Goal: Transaction & Acquisition: Obtain resource

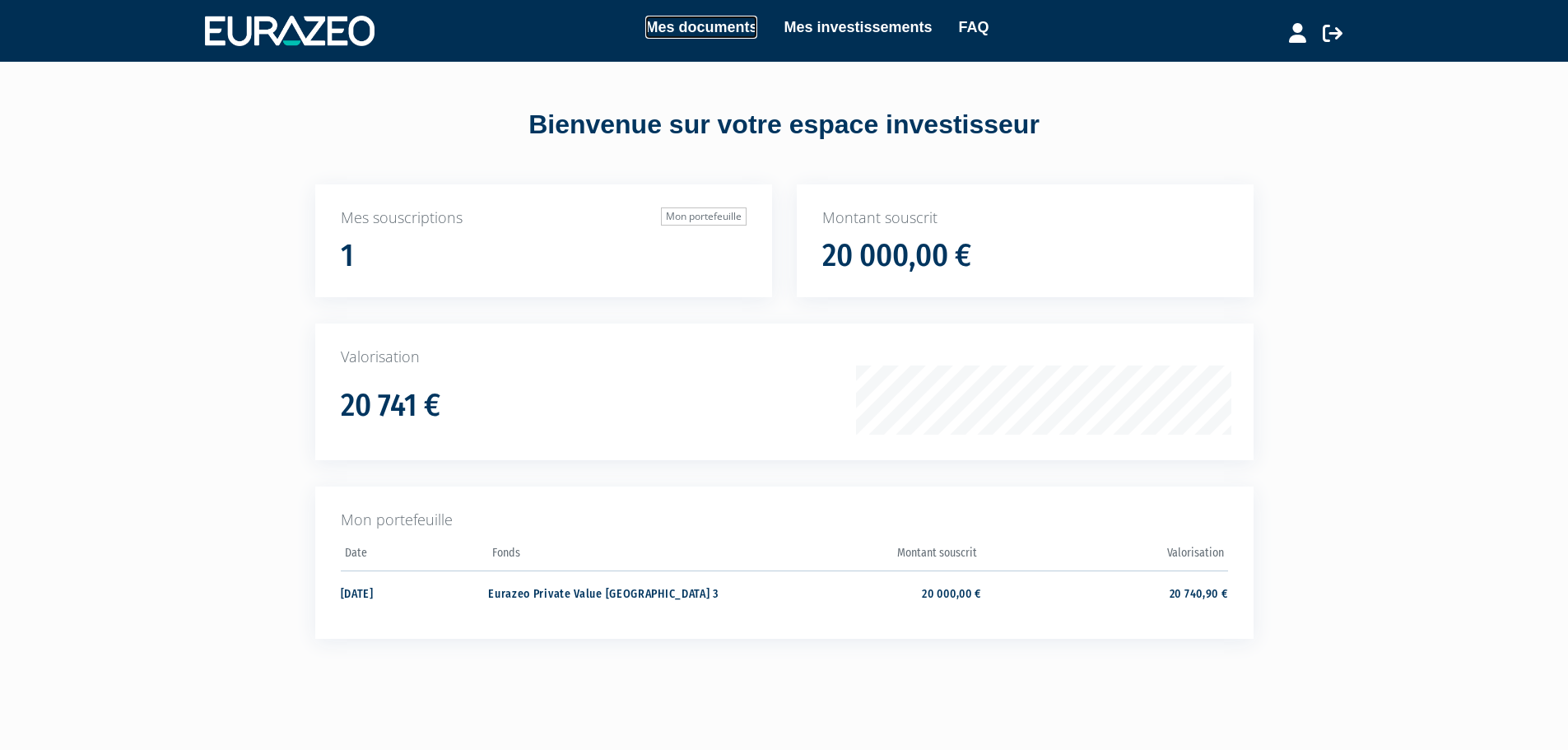
click at [682, 29] on link "Mes documents" at bounding box center [701, 27] width 112 height 23
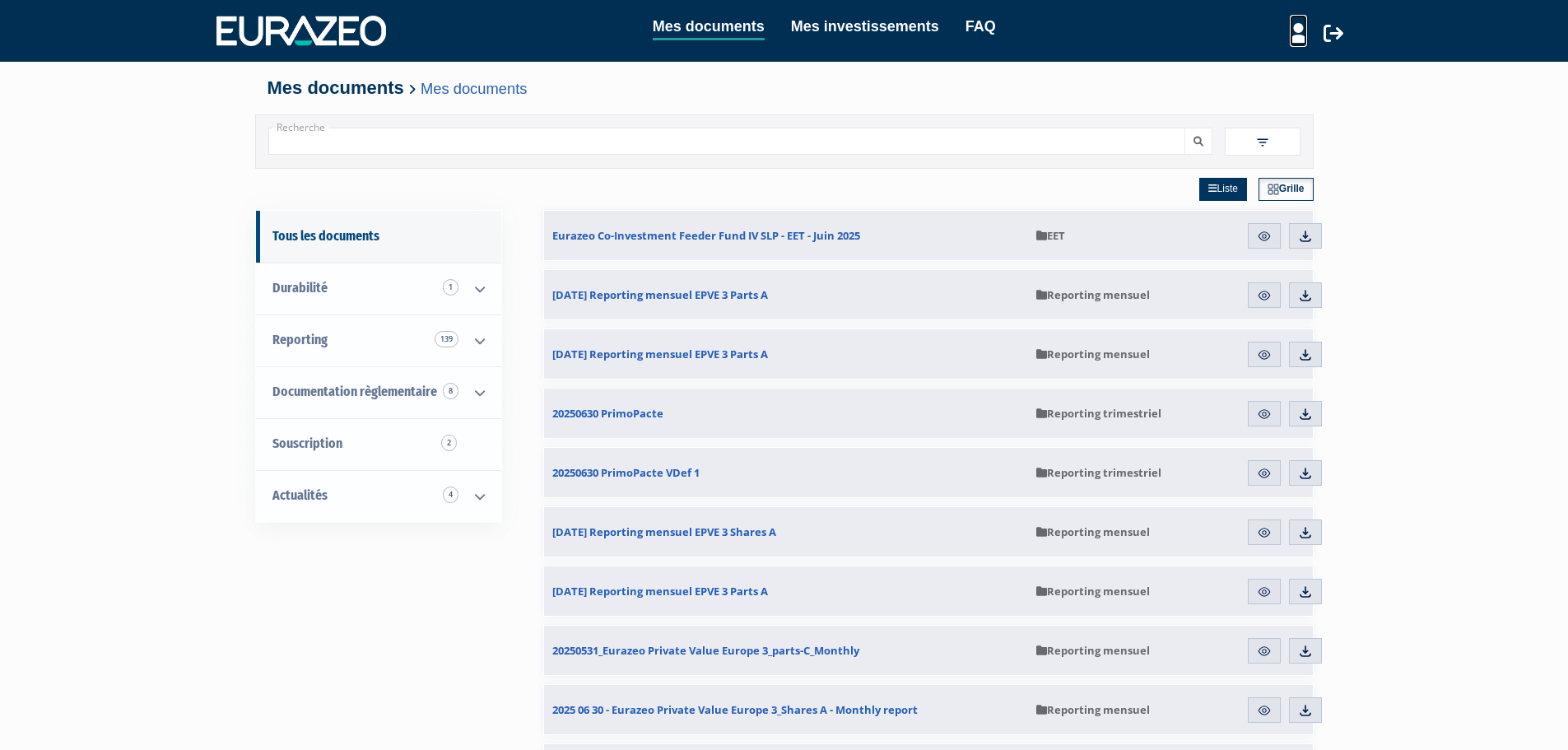
click at [1301, 43] on link at bounding box center [1298, 30] width 17 height 32
click at [1196, 71] on li "Mon profil" at bounding box center [1270, 67] width 148 height 23
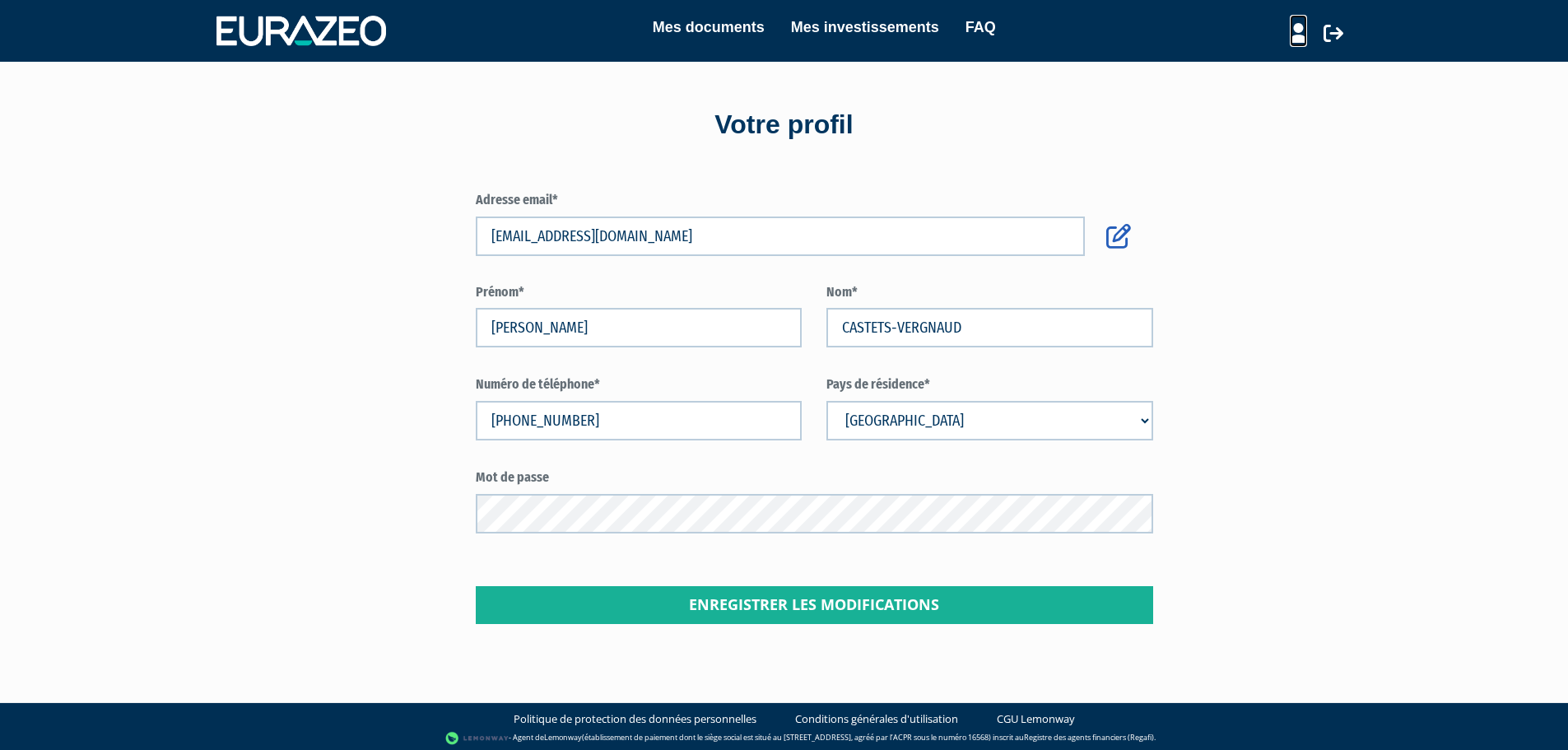
click at [1295, 33] on icon at bounding box center [1298, 33] width 17 height 20
click at [1272, 85] on link "Mes structures" at bounding box center [1269, 91] width 132 height 23
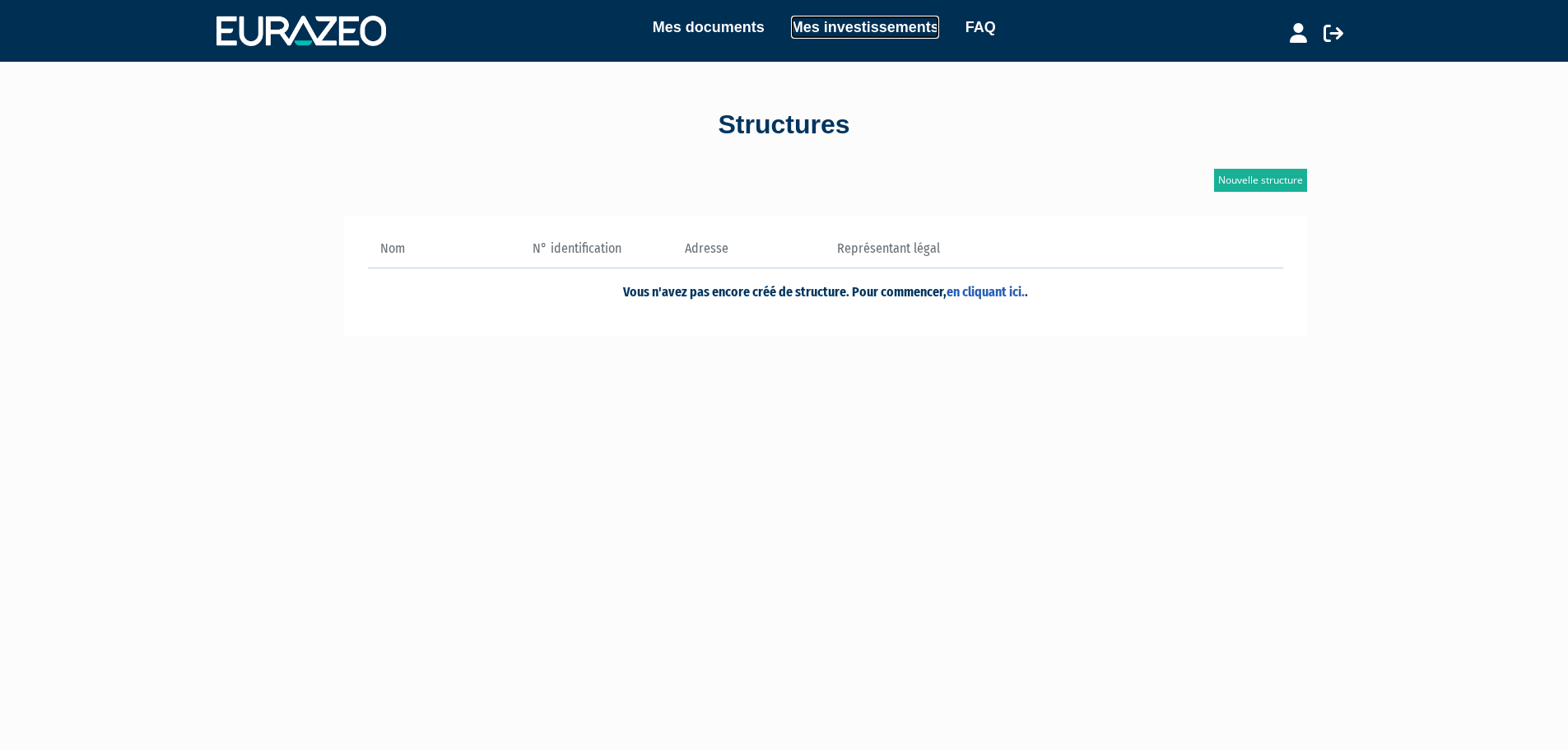
click at [914, 27] on link "Mes investissements" at bounding box center [865, 27] width 148 height 23
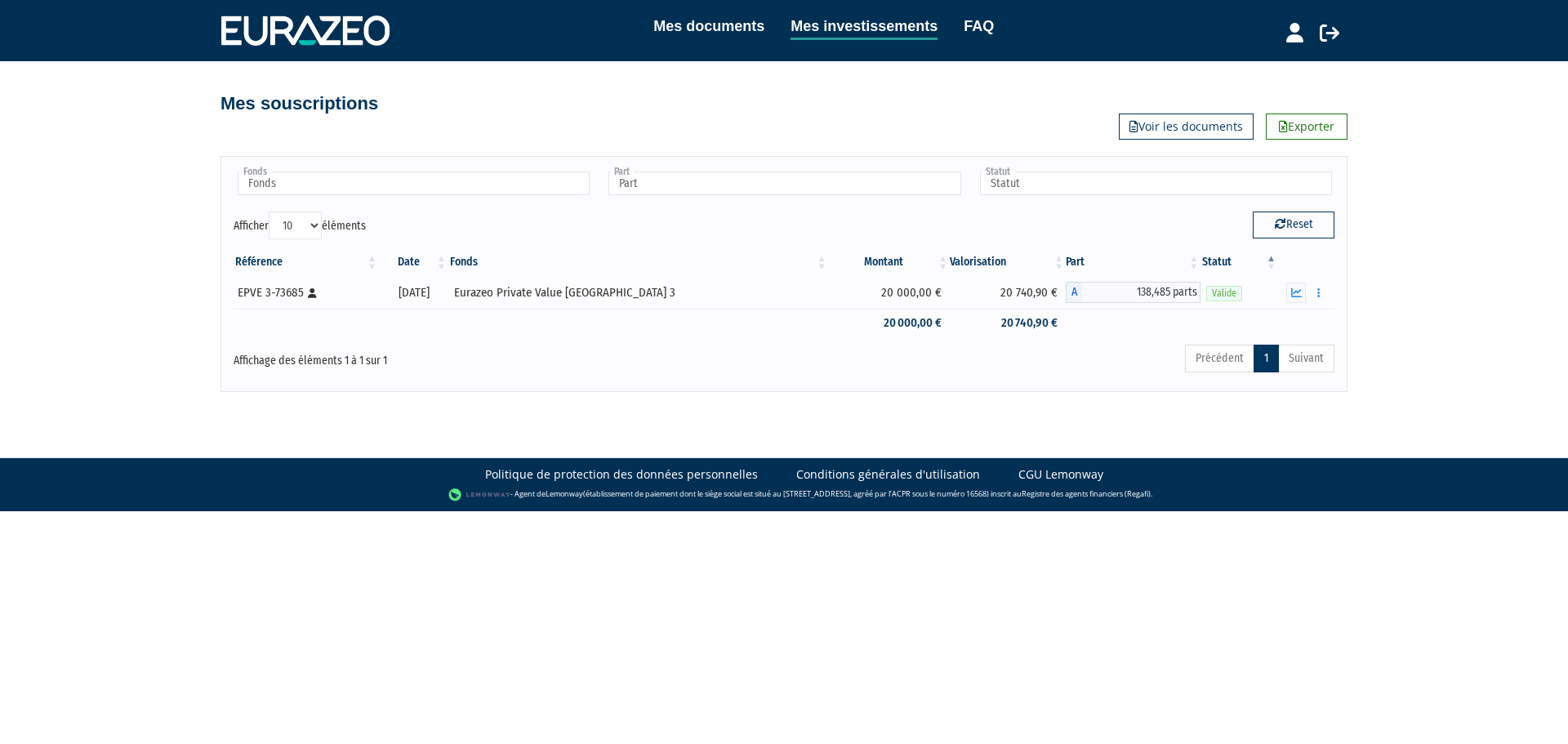
click at [281, 292] on div "EPVE 3-73685 [Français] Personne physique" at bounding box center [306, 293] width 135 height 17
click at [603, 290] on div "Eurazeo Private Value [GEOGRAPHIC_DATA] 3" at bounding box center [638, 293] width 369 height 17
click at [1288, 289] on button "button" at bounding box center [1296, 293] width 20 height 21
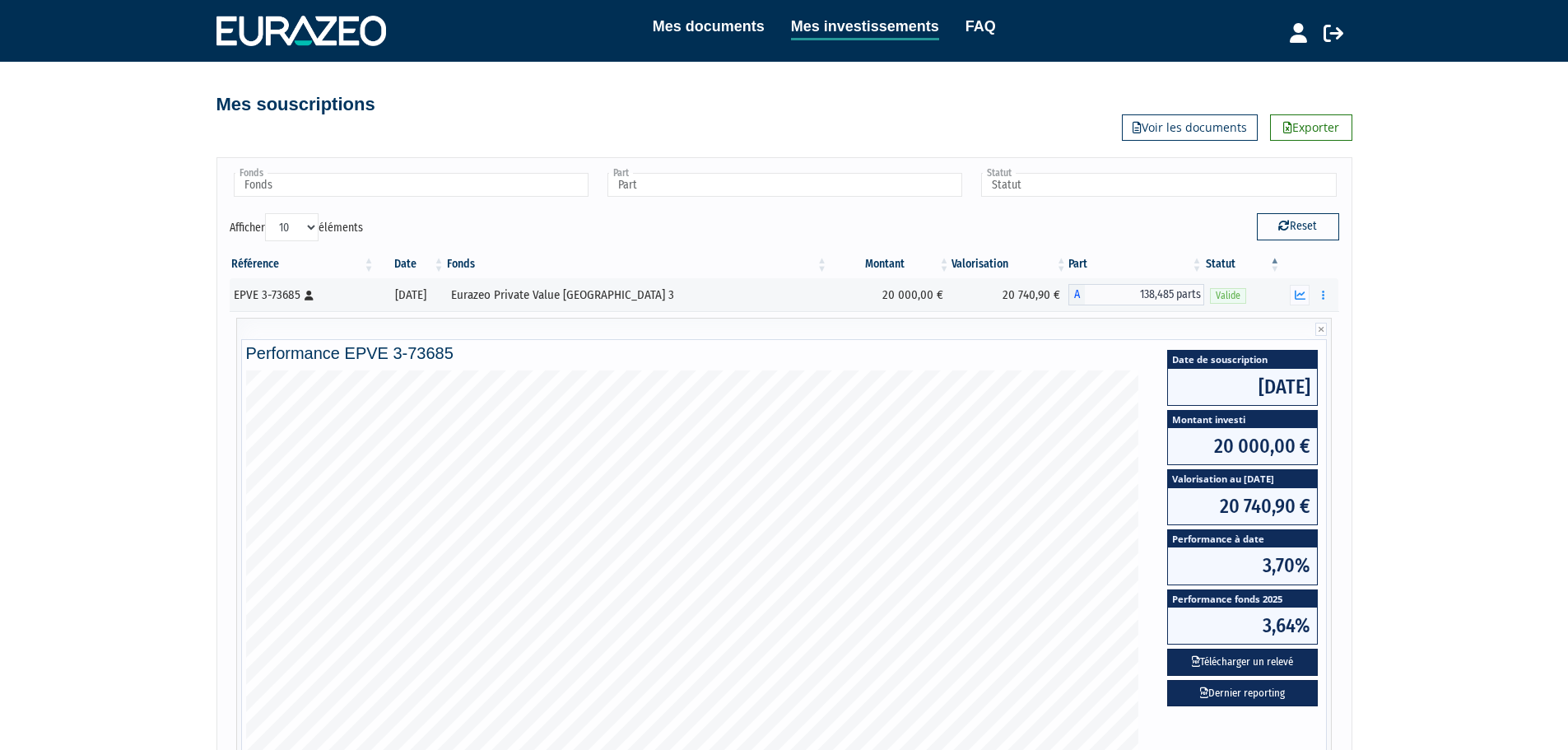
click at [669, 249] on div "Référence Date Fonds Montant Valorisation Part Statut EPVE 3-73685 [Français] P…" at bounding box center [784, 551] width 1134 height 611
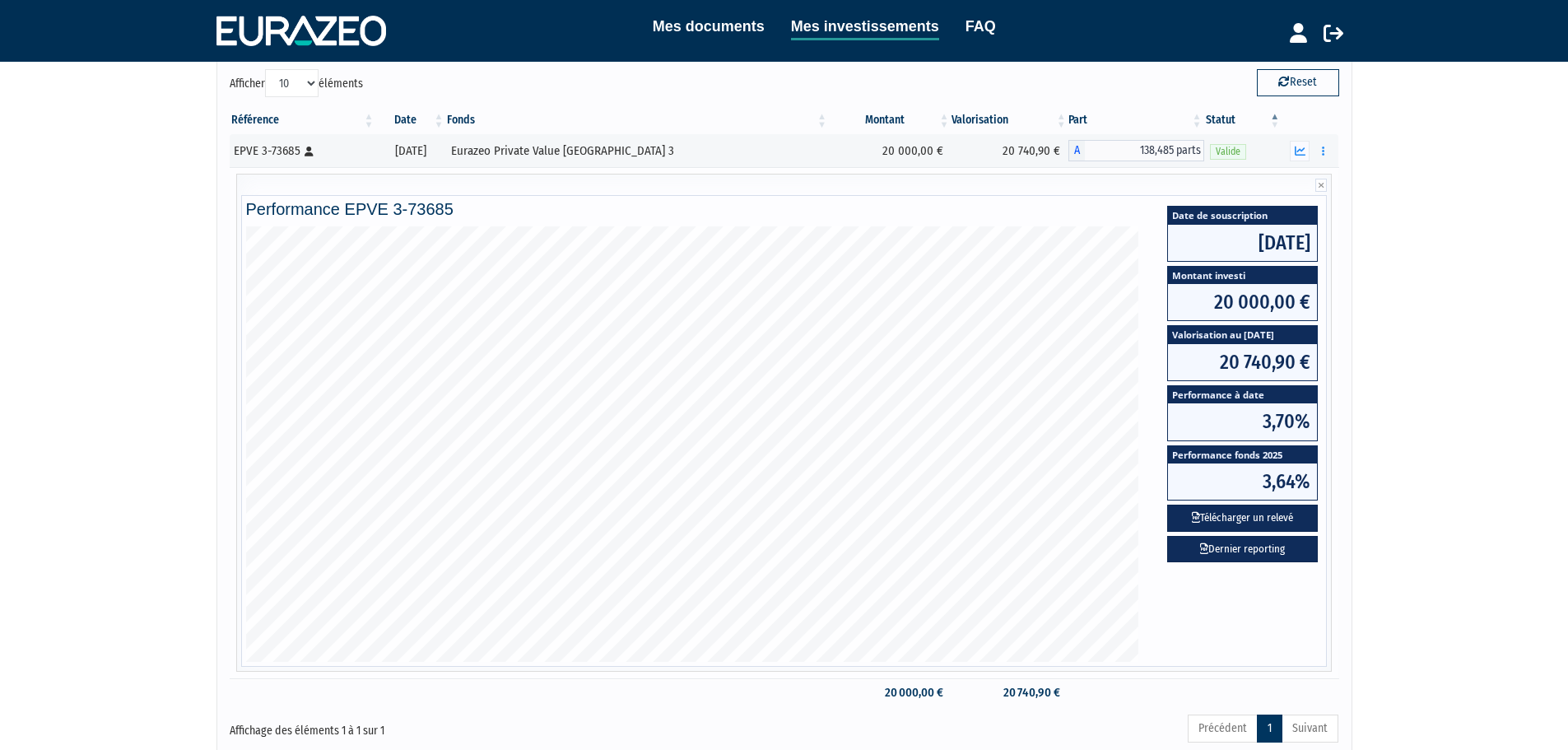
scroll to position [165, 0]
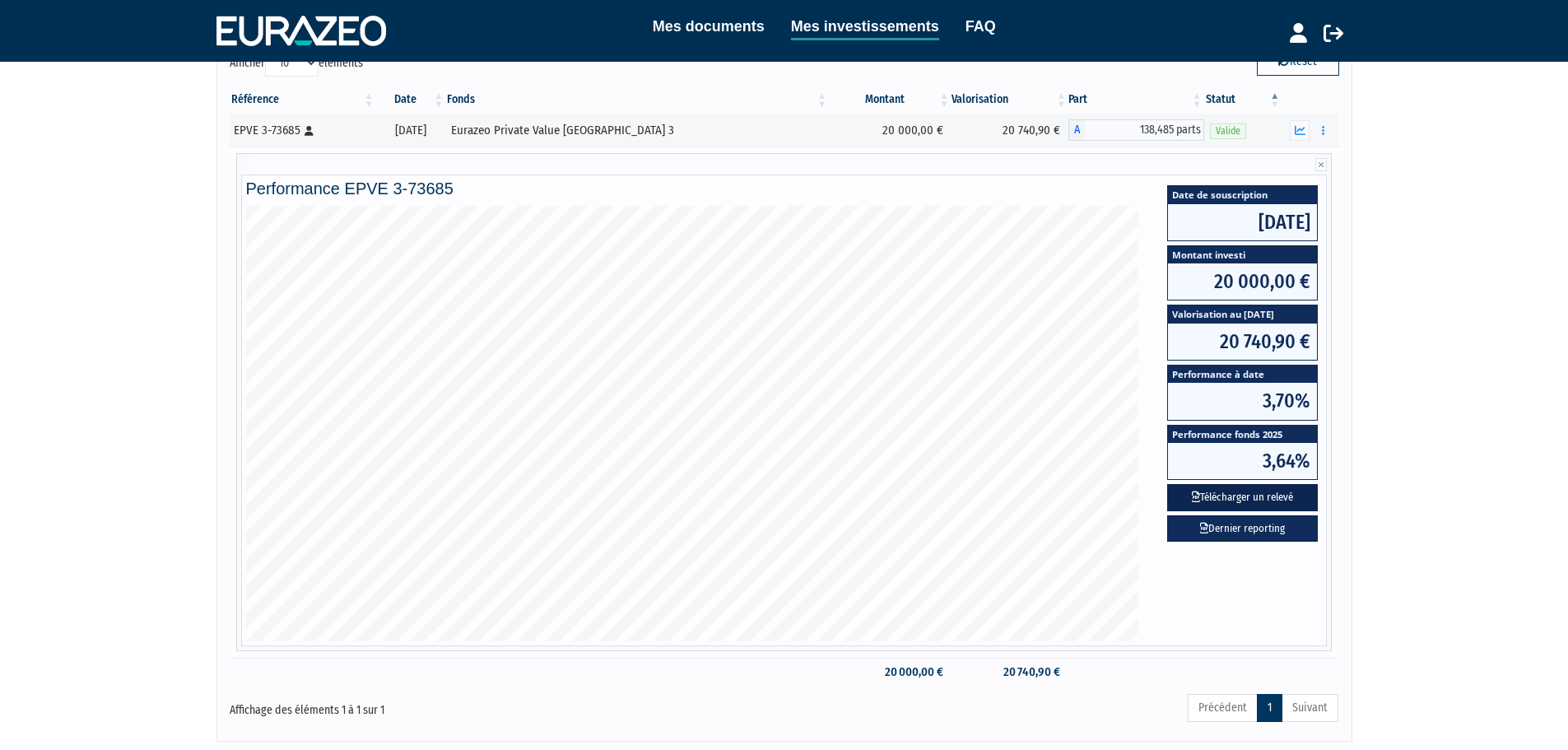
click at [1278, 500] on button "Télécharger un relevé" at bounding box center [1242, 497] width 151 height 27
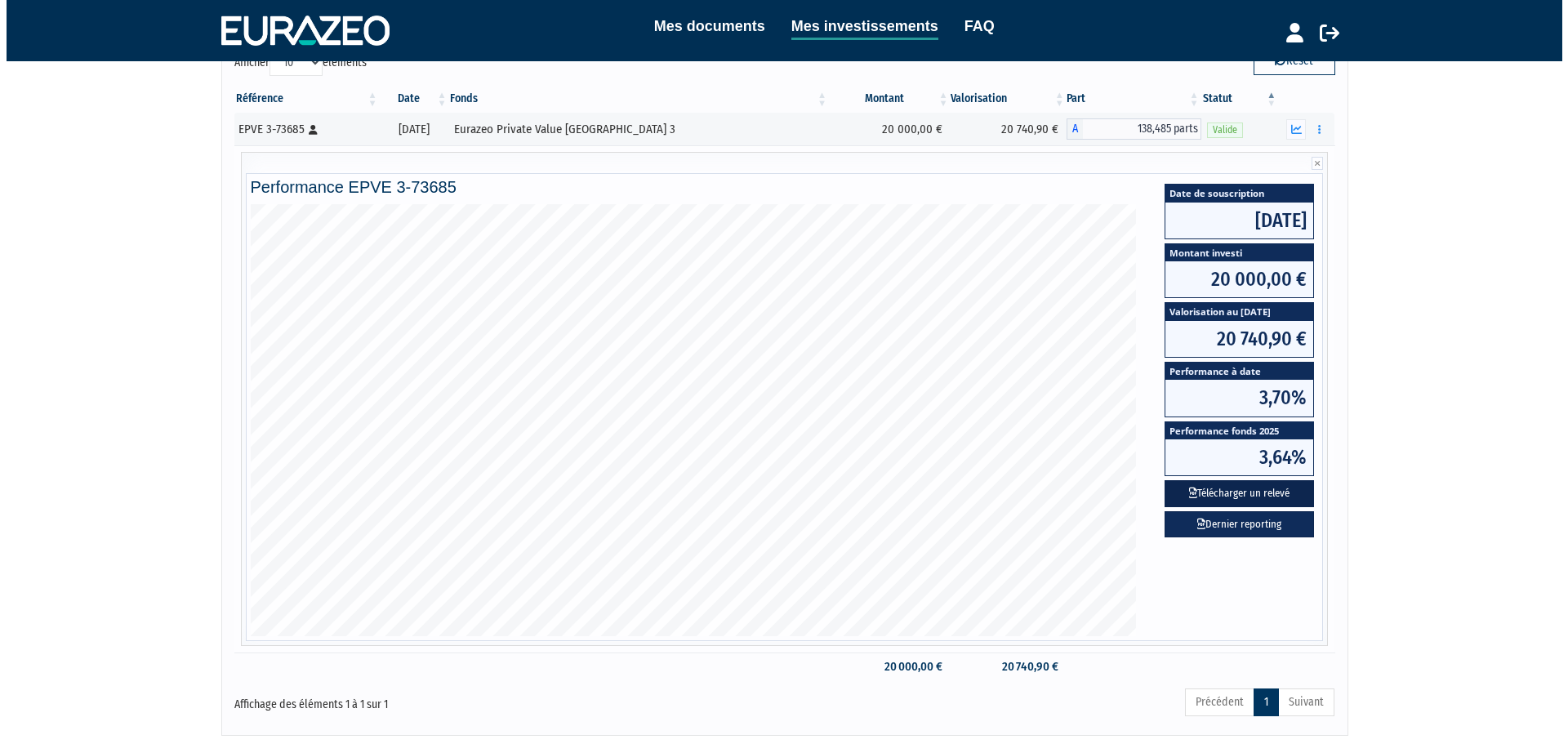
scroll to position [0, 0]
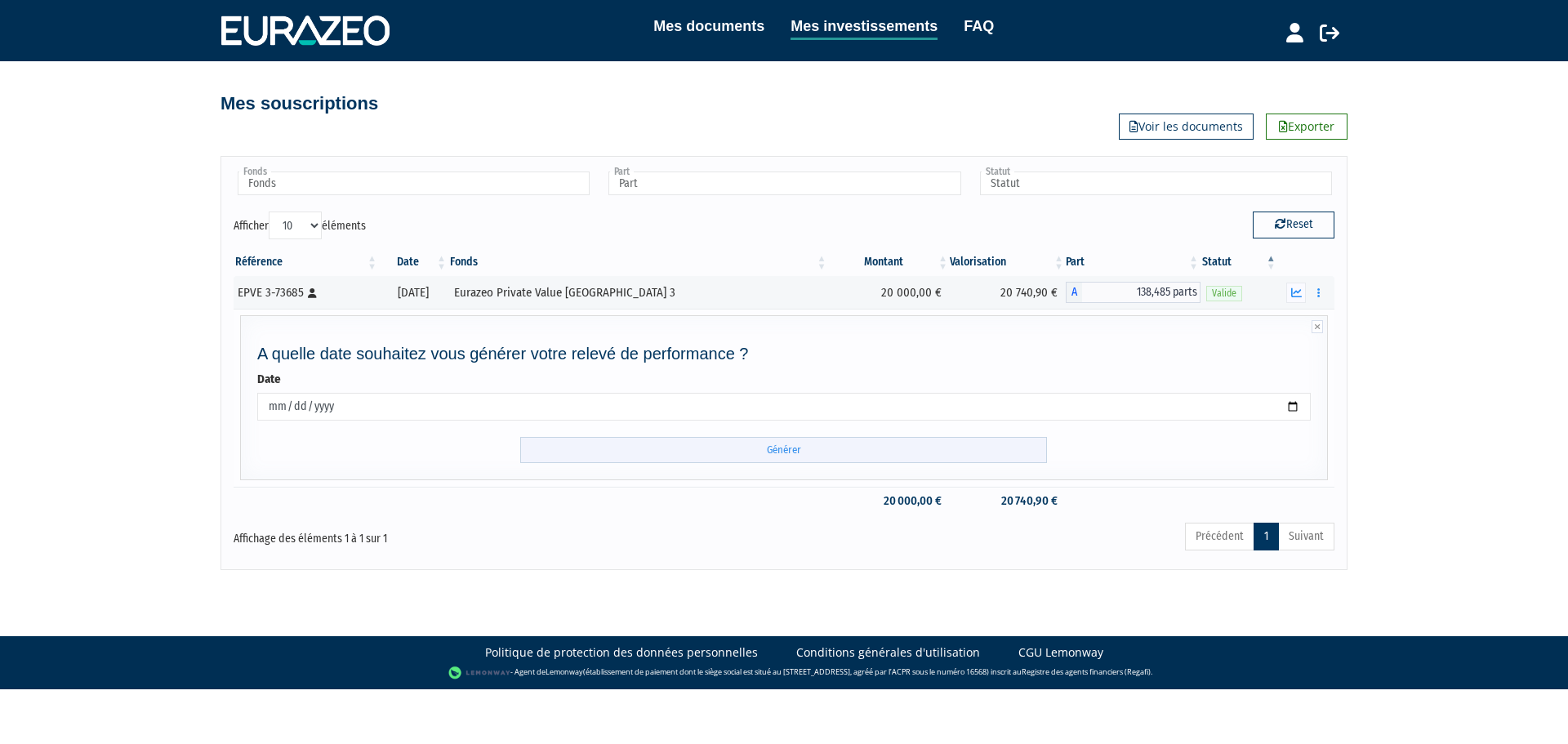
click at [776, 455] on input "Générer" at bounding box center [783, 450] width 526 height 27
click at [793, 445] on input "Générer" at bounding box center [783, 450] width 526 height 27
click at [1328, 34] on icon at bounding box center [1329, 33] width 20 height 20
